Goal: Transaction & Acquisition: Purchase product/service

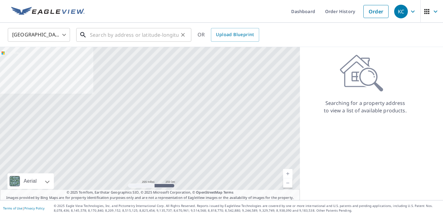
click at [136, 35] on input "text" at bounding box center [134, 34] width 89 height 17
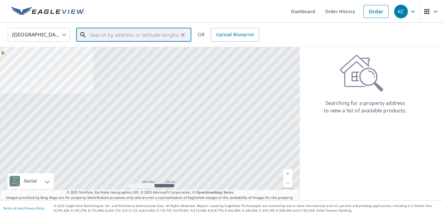
paste input "[STREET_ADDRESS][US_STATE]"
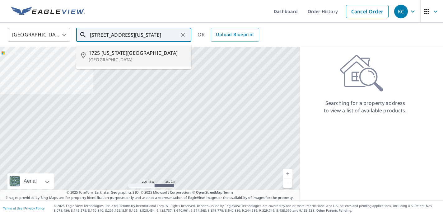
click at [122, 59] on p "[GEOGRAPHIC_DATA]" at bounding box center [138, 60] width 98 height 6
type input "[STREET_ADDRESS][US_STATE]"
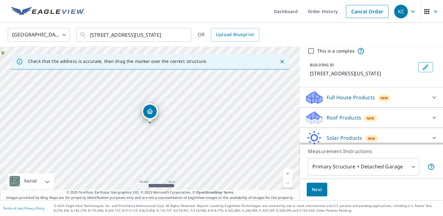
scroll to position [29, 0]
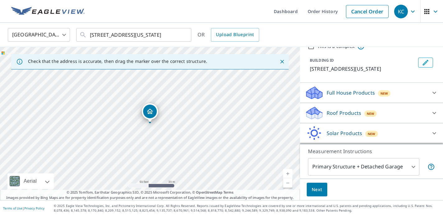
click at [342, 112] on p "Roof Products" at bounding box center [343, 112] width 34 height 7
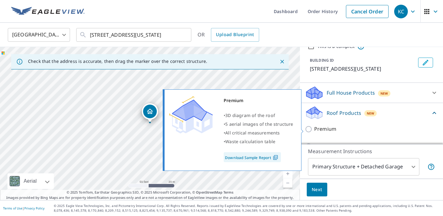
click at [333, 126] on p "Premium" at bounding box center [325, 129] width 22 height 8
click at [314, 126] on input "Premium" at bounding box center [309, 128] width 9 height 7
checkbox input "true"
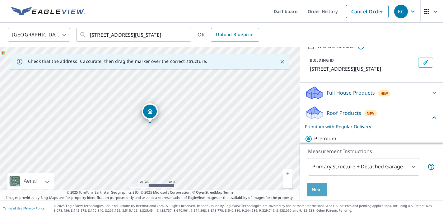
click at [318, 191] on span "Next" at bounding box center [316, 190] width 11 height 8
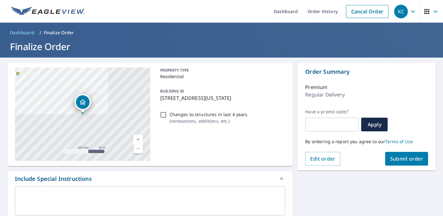
click at [163, 115] on input "Changes to structures in last 4 years ( renovations, additions, etc. )" at bounding box center [162, 114] width 7 height 7
checkbox input "true"
click at [399, 158] on span "Submit order" at bounding box center [406, 158] width 33 height 7
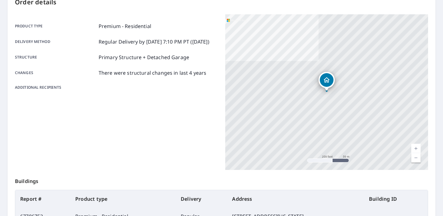
scroll to position [150, 0]
